Goal: Transaction & Acquisition: Download file/media

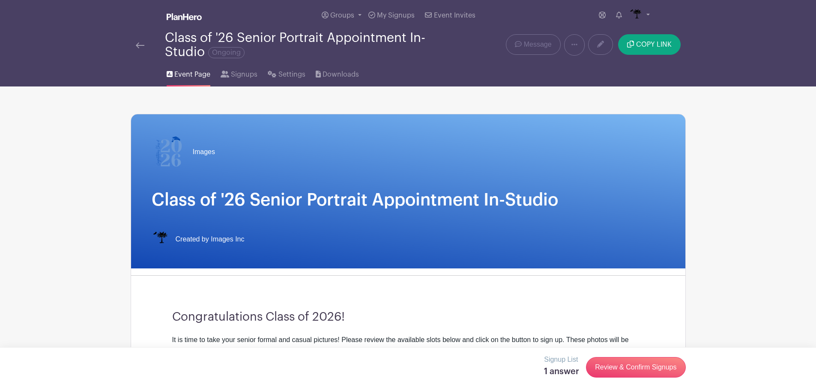
click at [142, 45] on img at bounding box center [140, 45] width 9 height 6
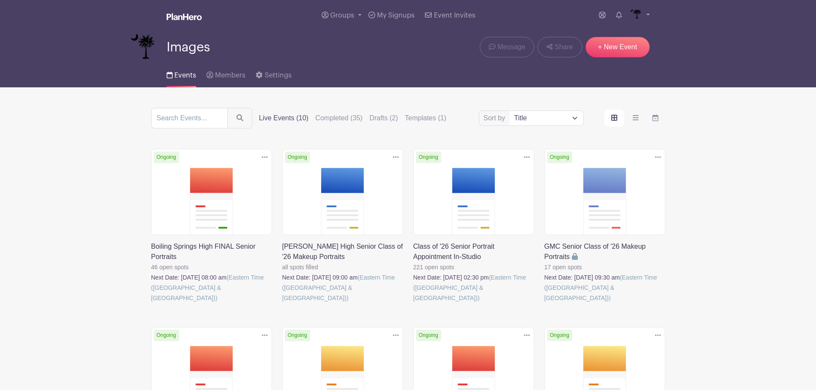
click at [544, 303] on link at bounding box center [544, 303] width 0 height 0
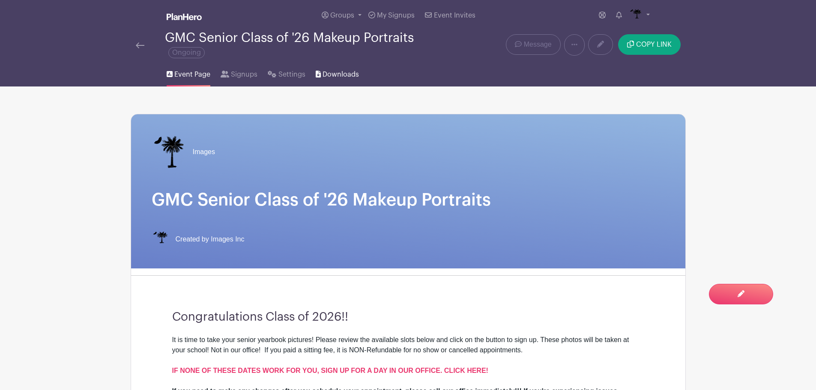
click at [344, 81] on link "Downloads" at bounding box center [337, 72] width 43 height 27
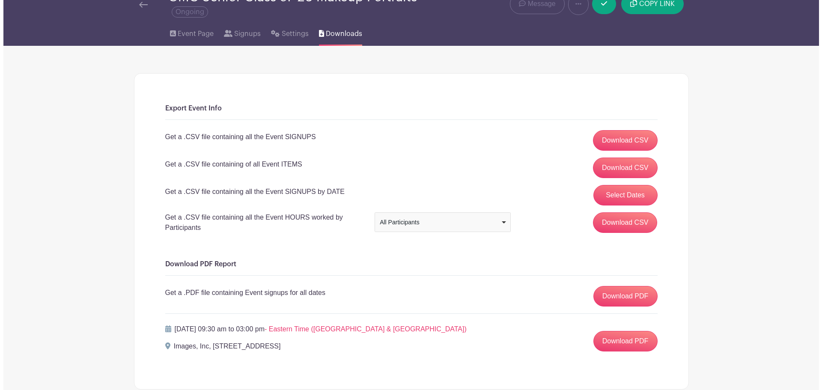
scroll to position [94, 0]
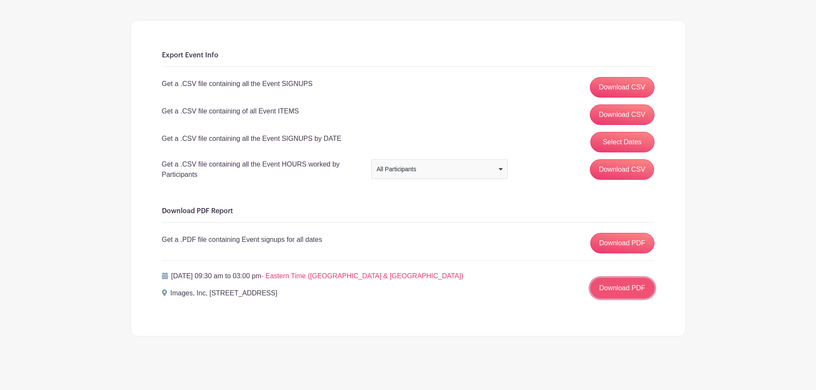
click at [610, 285] on link "Download PDF" at bounding box center [622, 288] width 64 height 21
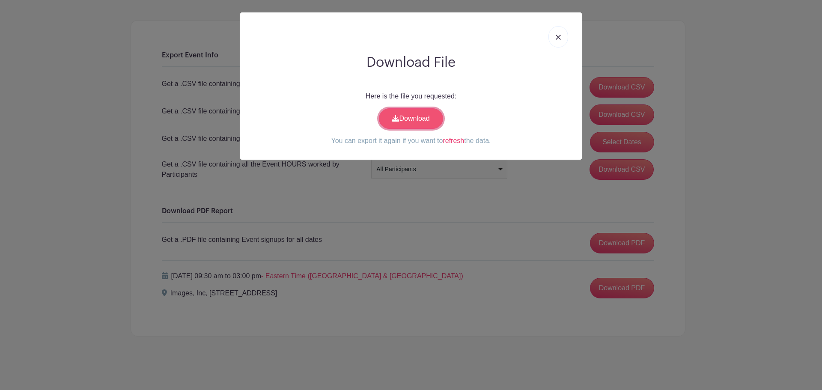
click at [407, 118] on link "Download" at bounding box center [411, 118] width 64 height 21
